Goal: Book appointment/travel/reservation

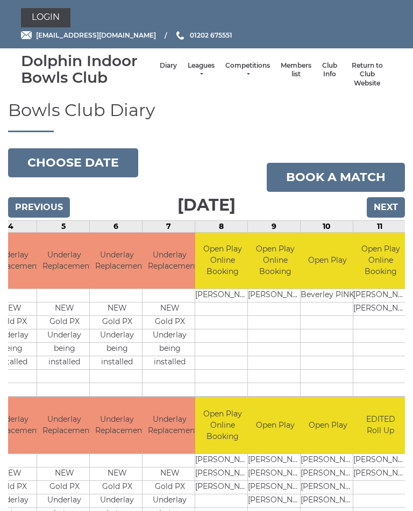
scroll to position [0, 223]
click at [321, 347] on td at bounding box center [328, 349] width 54 height 13
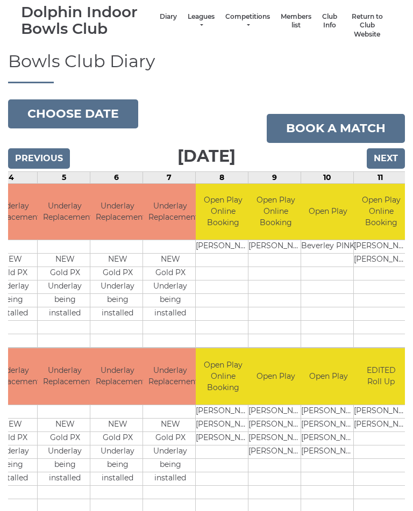
scroll to position [0, 0]
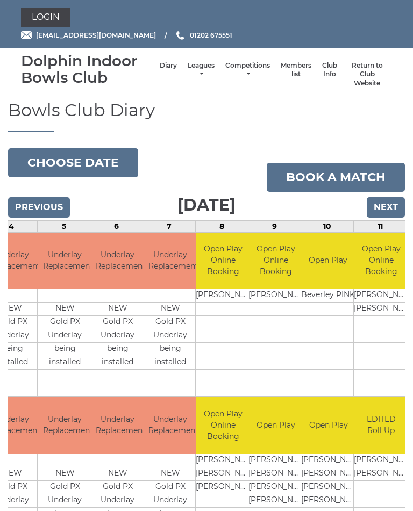
click at [388, 205] on input "Next" at bounding box center [386, 207] width 38 height 20
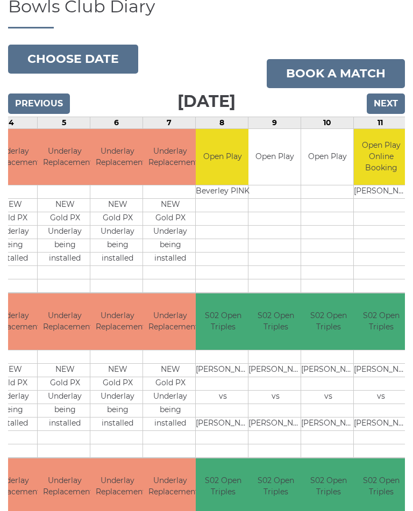
scroll to position [104, 0]
click at [389, 102] on input "Next" at bounding box center [386, 104] width 38 height 20
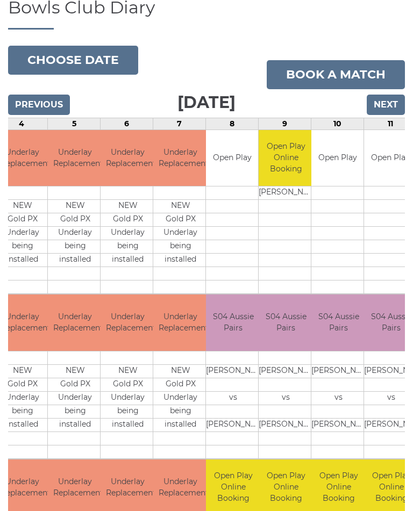
scroll to position [97, 0]
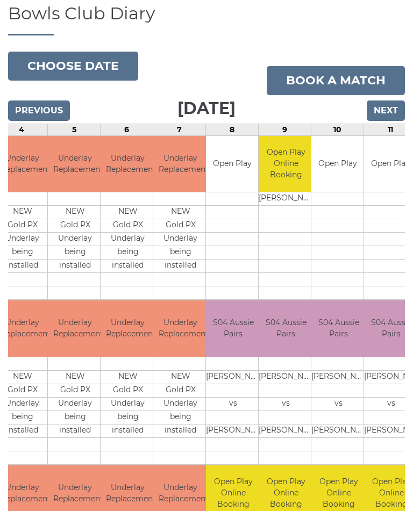
click at [385, 110] on input "Next" at bounding box center [386, 111] width 38 height 20
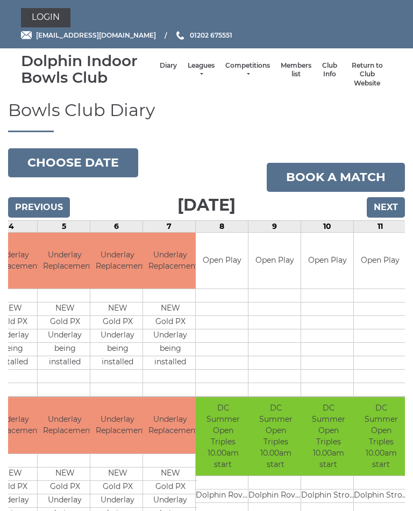
click at [187, 66] on li "Leagues Club leagues - Summer 2025 Club leagues - Winter 2024 Club leagues - Su…" at bounding box center [201, 75] width 38 height 38
click at [191, 70] on link "Leagues" at bounding box center [201, 70] width 27 height 18
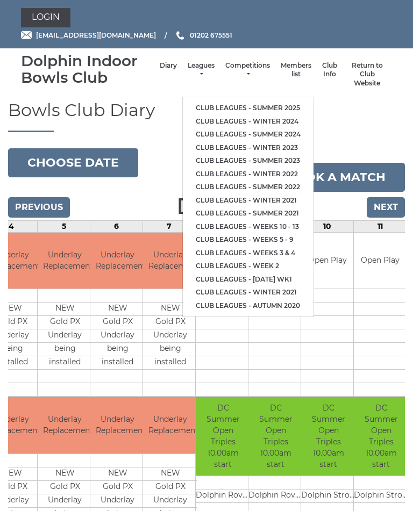
click at [276, 102] on link "Club leagues - Summer 2025" at bounding box center [248, 108] width 131 height 13
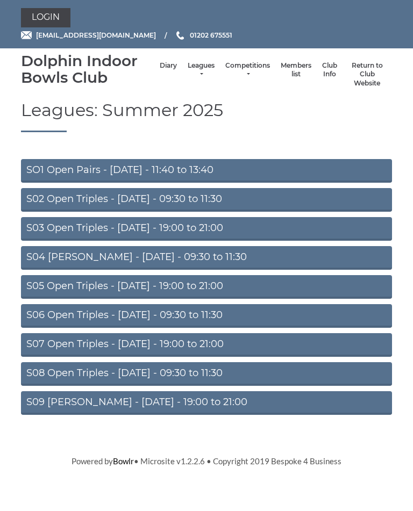
click at [237, 317] on link "S06 Open Triples - [DATE] - 09:30 to 11:30" at bounding box center [206, 316] width 371 height 24
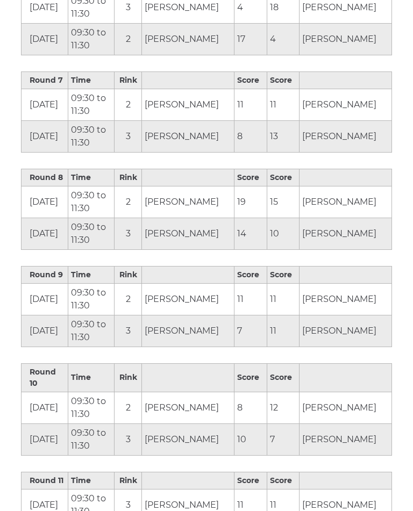
scroll to position [973, 0]
